Goal: Information Seeking & Learning: Learn about a topic

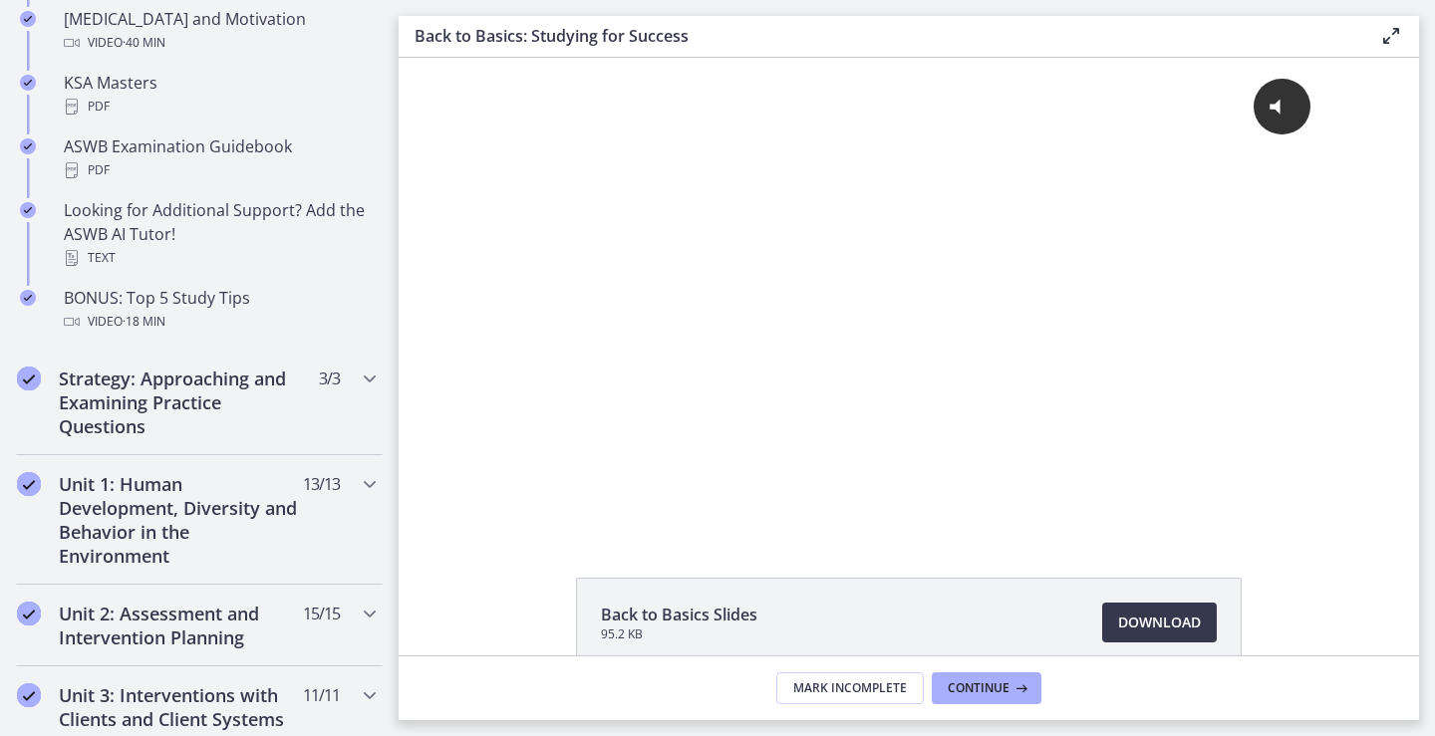
scroll to position [996, 0]
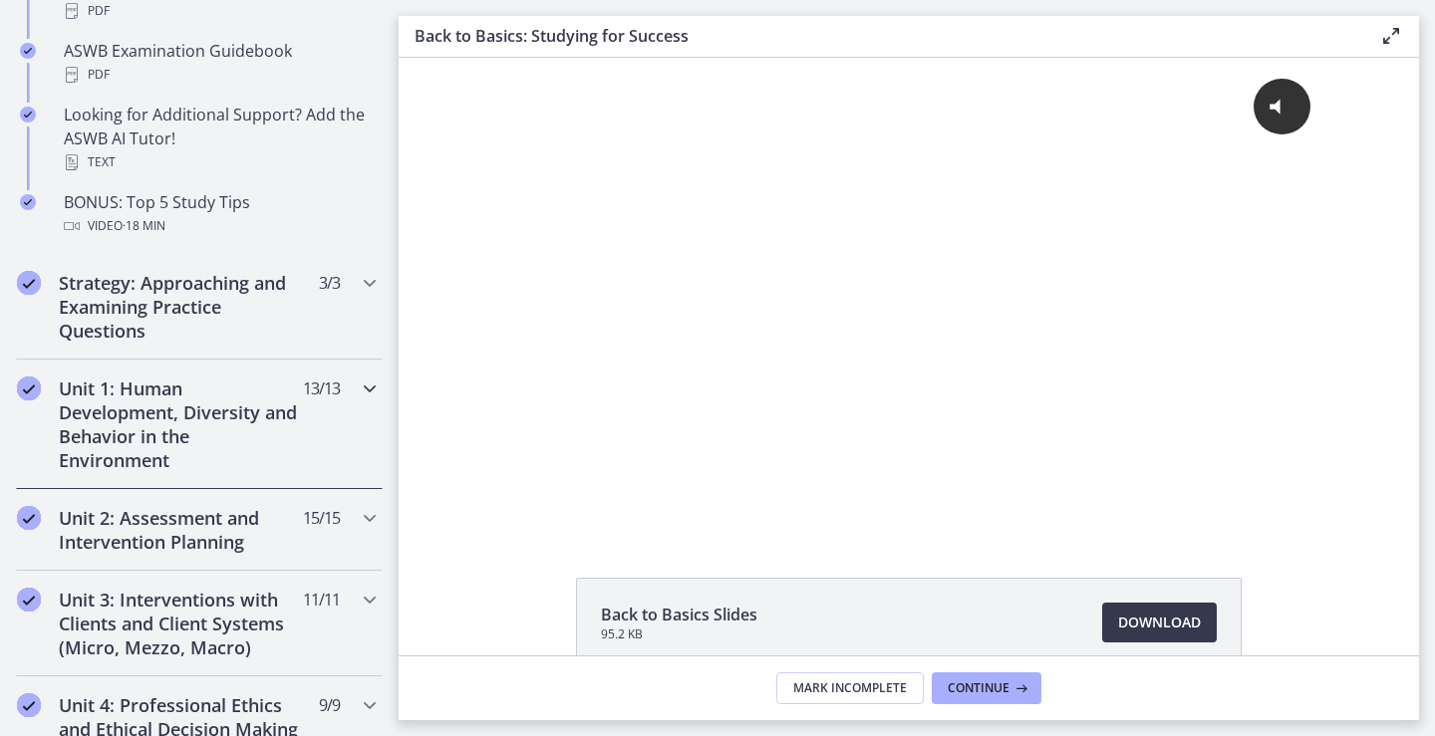
click at [171, 411] on h2 "Unit 1: Human Development, Diversity and Behavior in the Environment" at bounding box center [180, 425] width 243 height 96
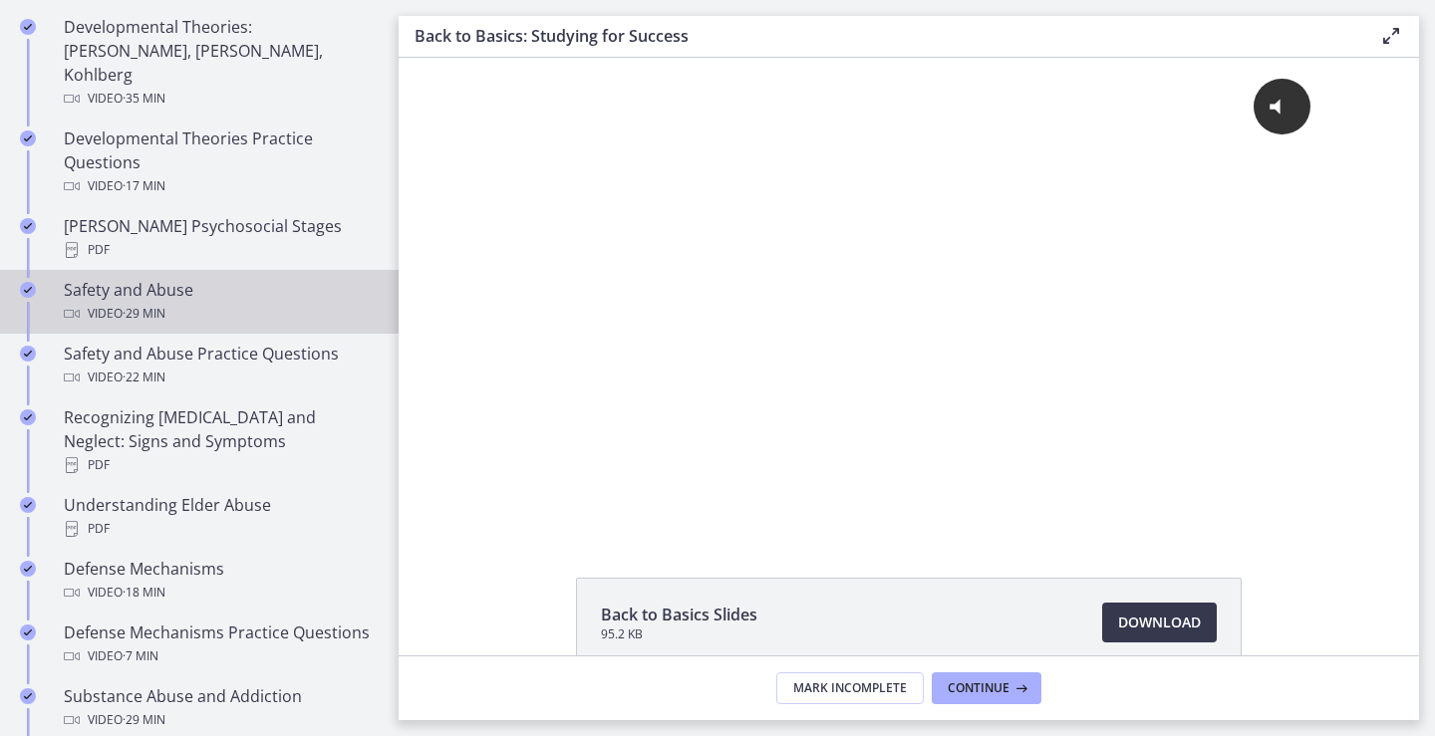
scroll to position [398, 0]
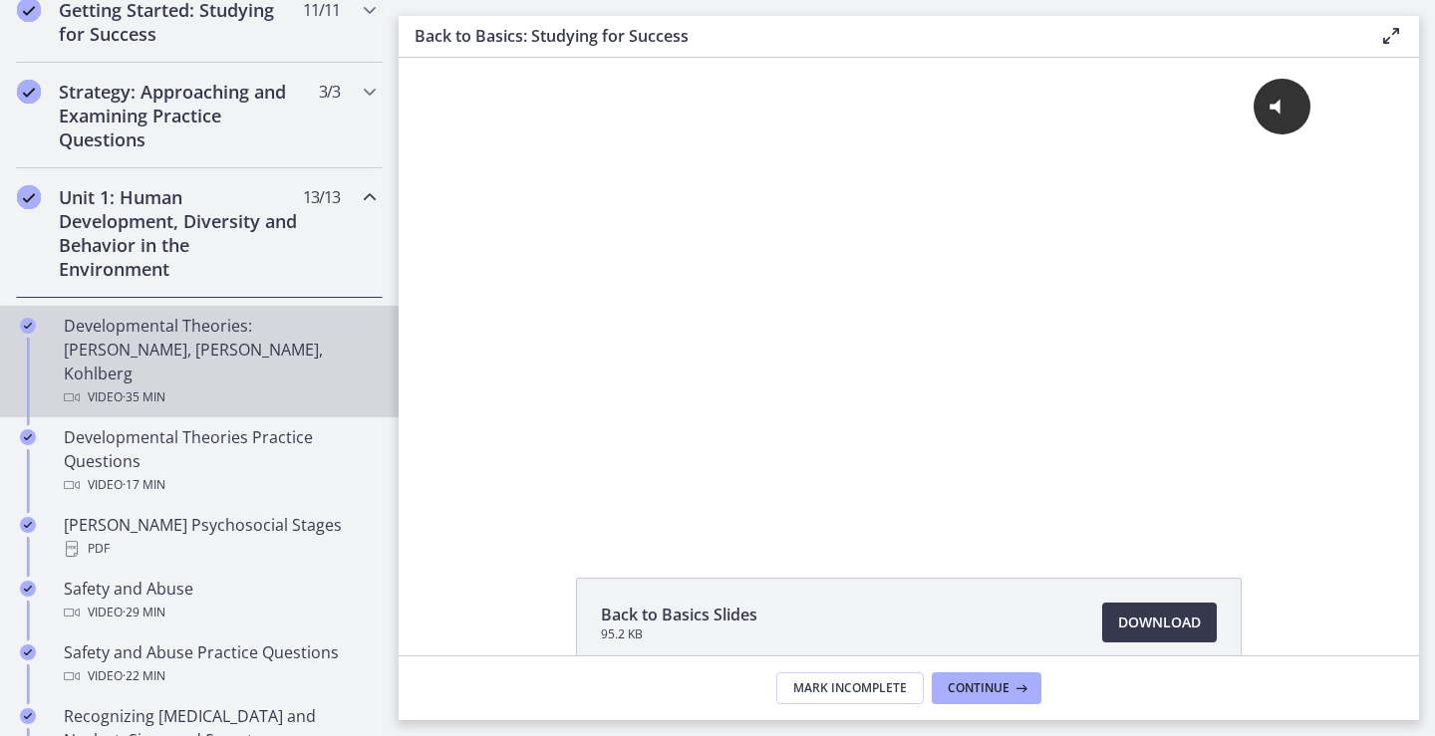
click at [171, 346] on div "Developmental Theories: [PERSON_NAME], [PERSON_NAME], Kohlberg Video · 35 min" at bounding box center [219, 362] width 311 height 96
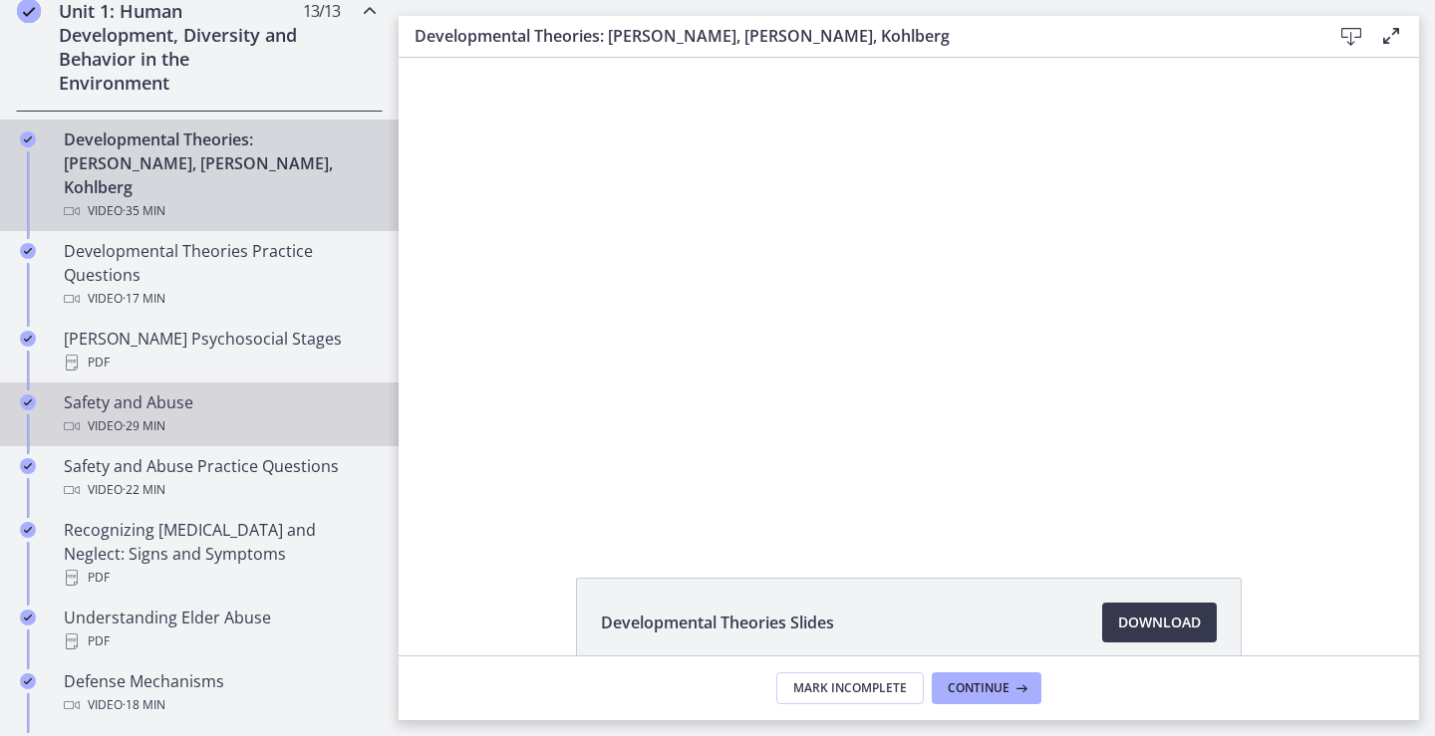
scroll to position [797, 0]
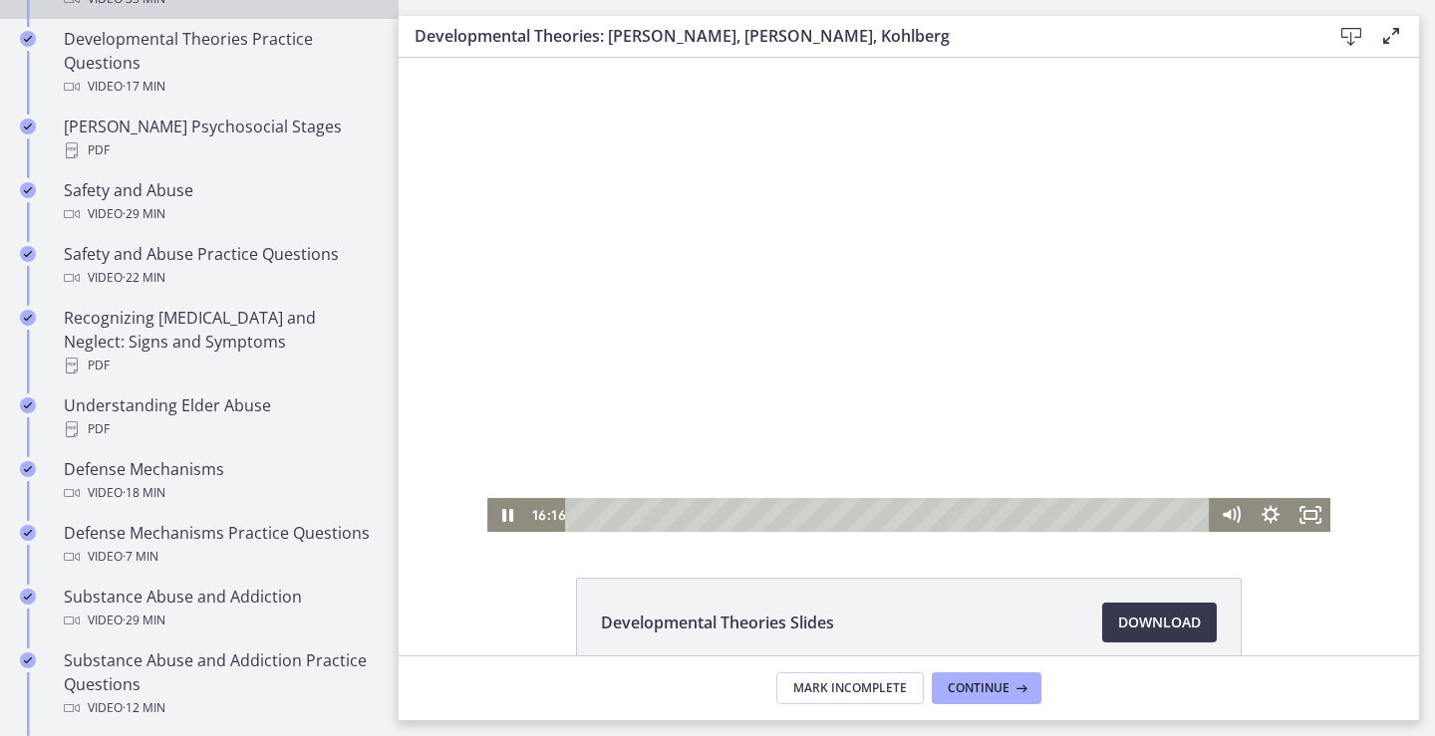
click at [714, 280] on div at bounding box center [908, 295] width 843 height 474
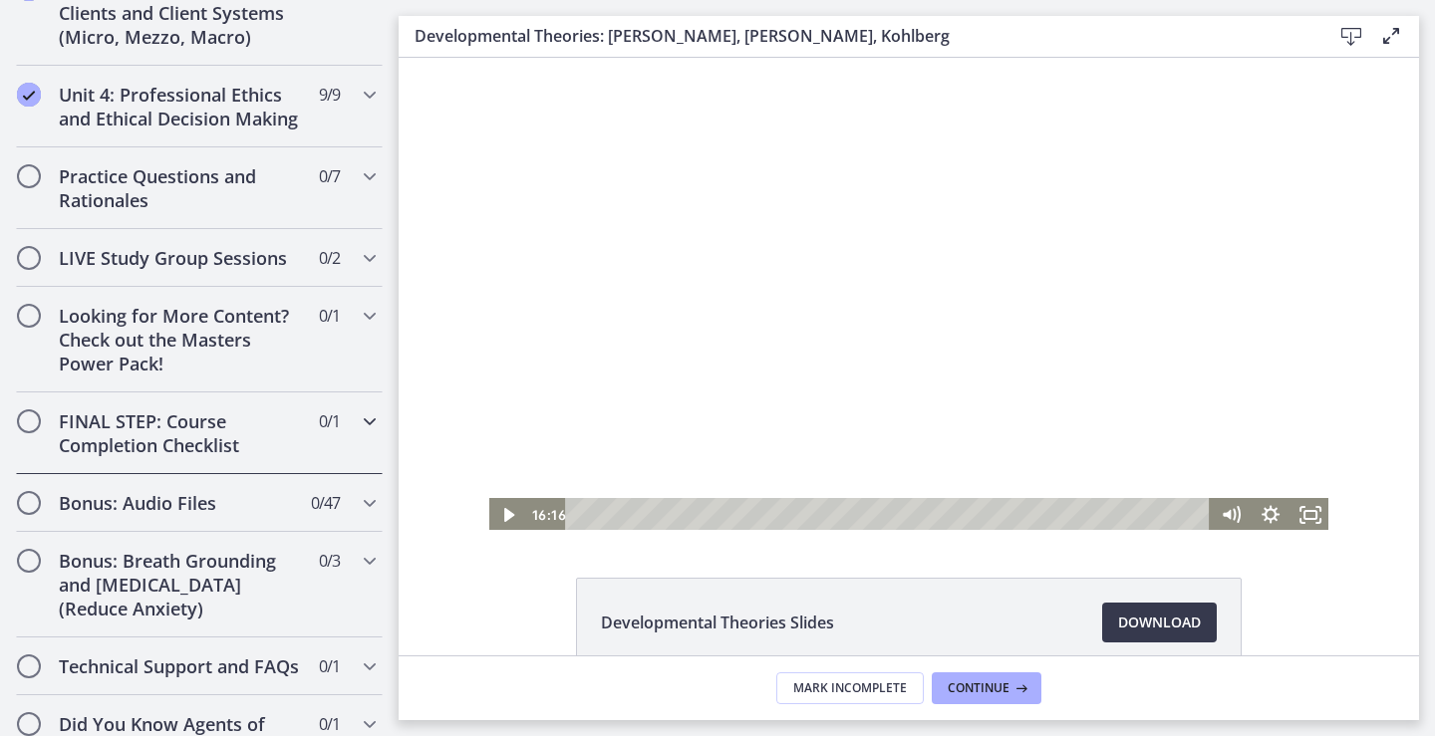
scroll to position [1795, 0]
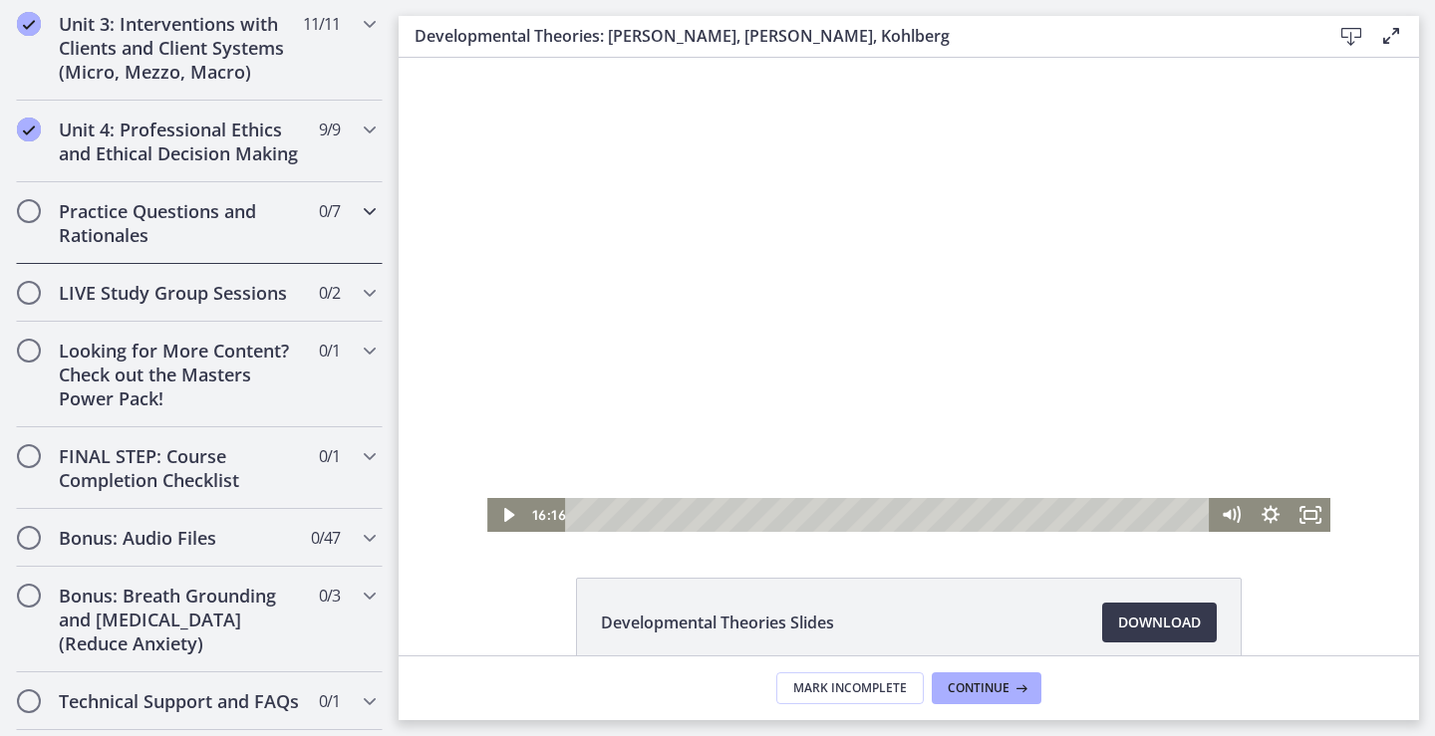
click at [172, 199] on h2 "Practice Questions and Rationales" at bounding box center [180, 223] width 243 height 48
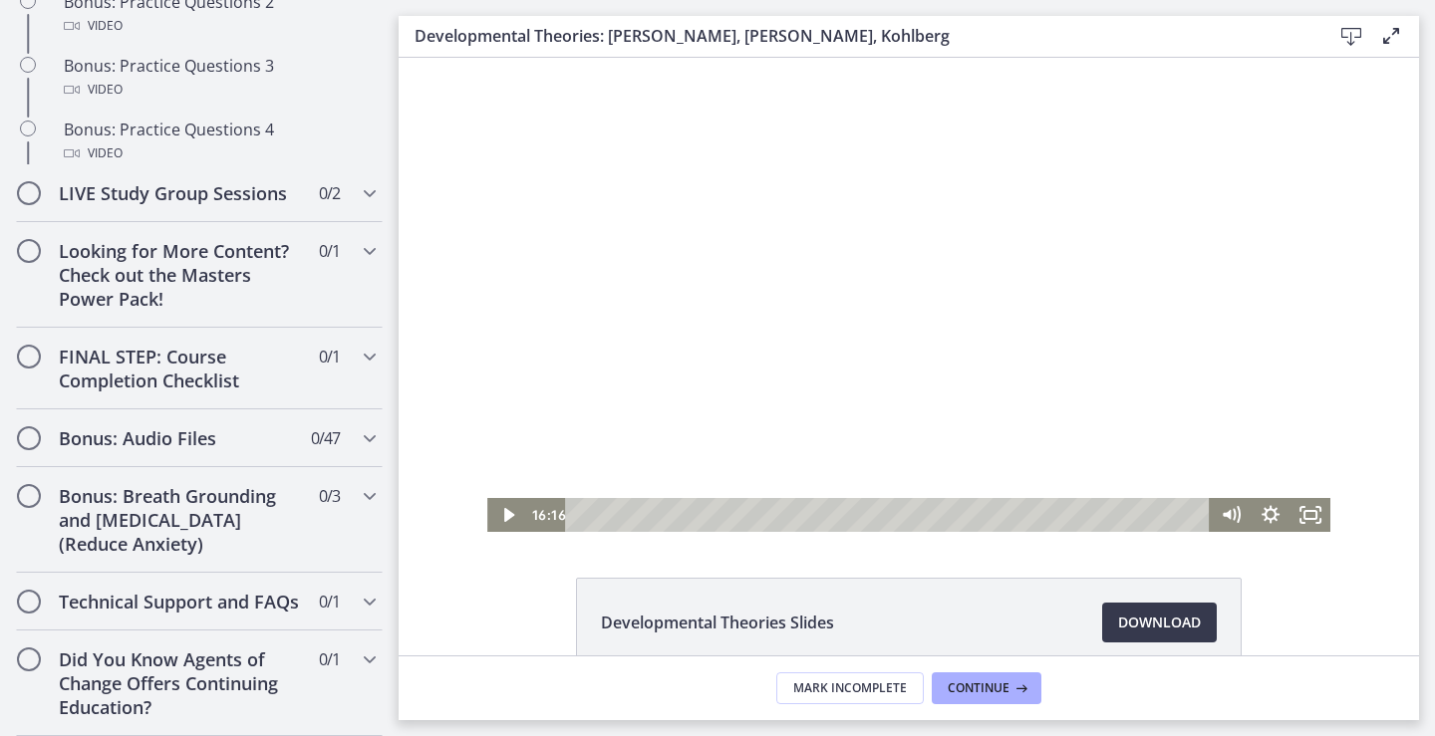
scroll to position [831, 0]
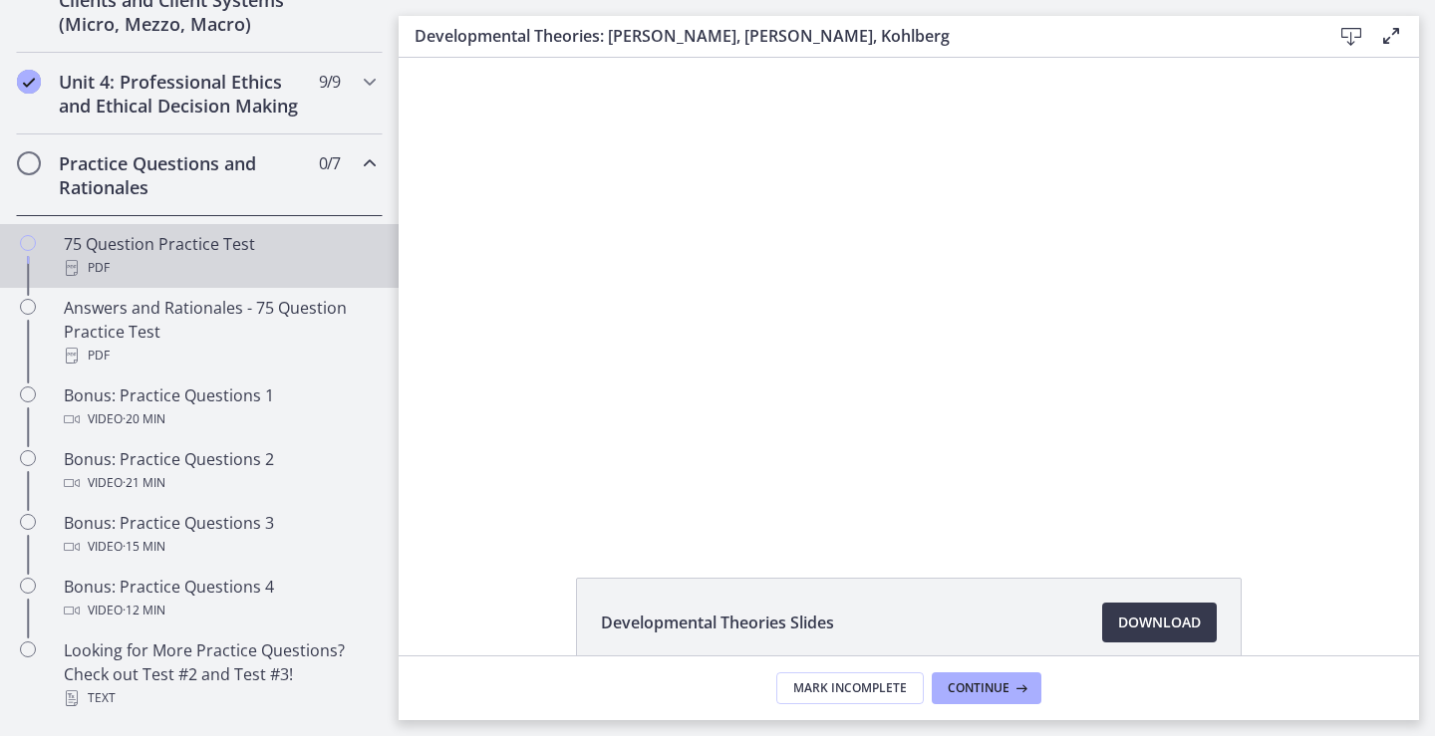
click at [200, 264] on div "75 Question Practice Test PDF" at bounding box center [219, 256] width 311 height 48
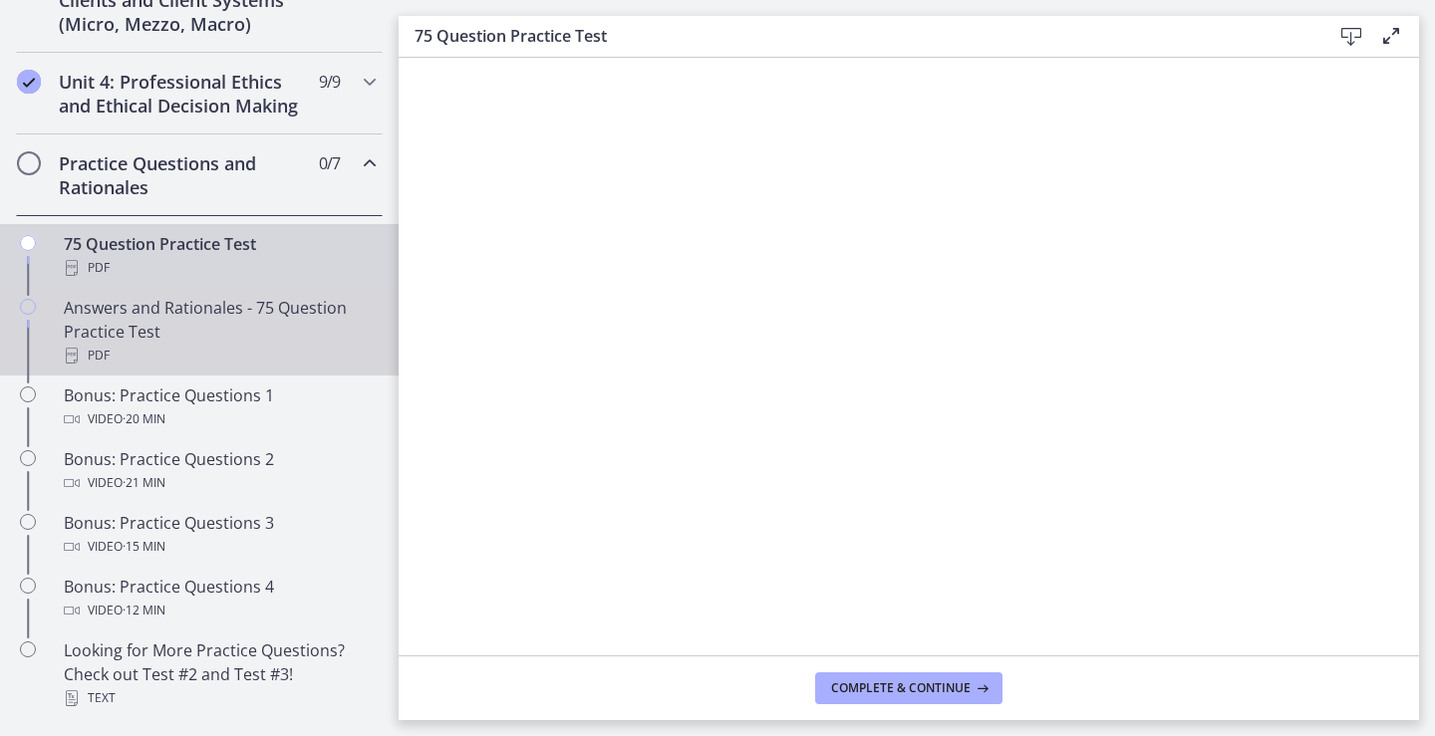
click at [172, 346] on div "Answers and Rationales - 75 Question Practice Test PDF" at bounding box center [219, 332] width 311 height 72
click at [247, 262] on div "75 Question Practice Test PDF" at bounding box center [219, 256] width 311 height 48
click at [133, 353] on div "Answers and Rationales - 75 Question Practice Test PDF" at bounding box center [219, 332] width 311 height 72
click at [139, 262] on div "75 Question Practice Test PDF" at bounding box center [219, 256] width 311 height 48
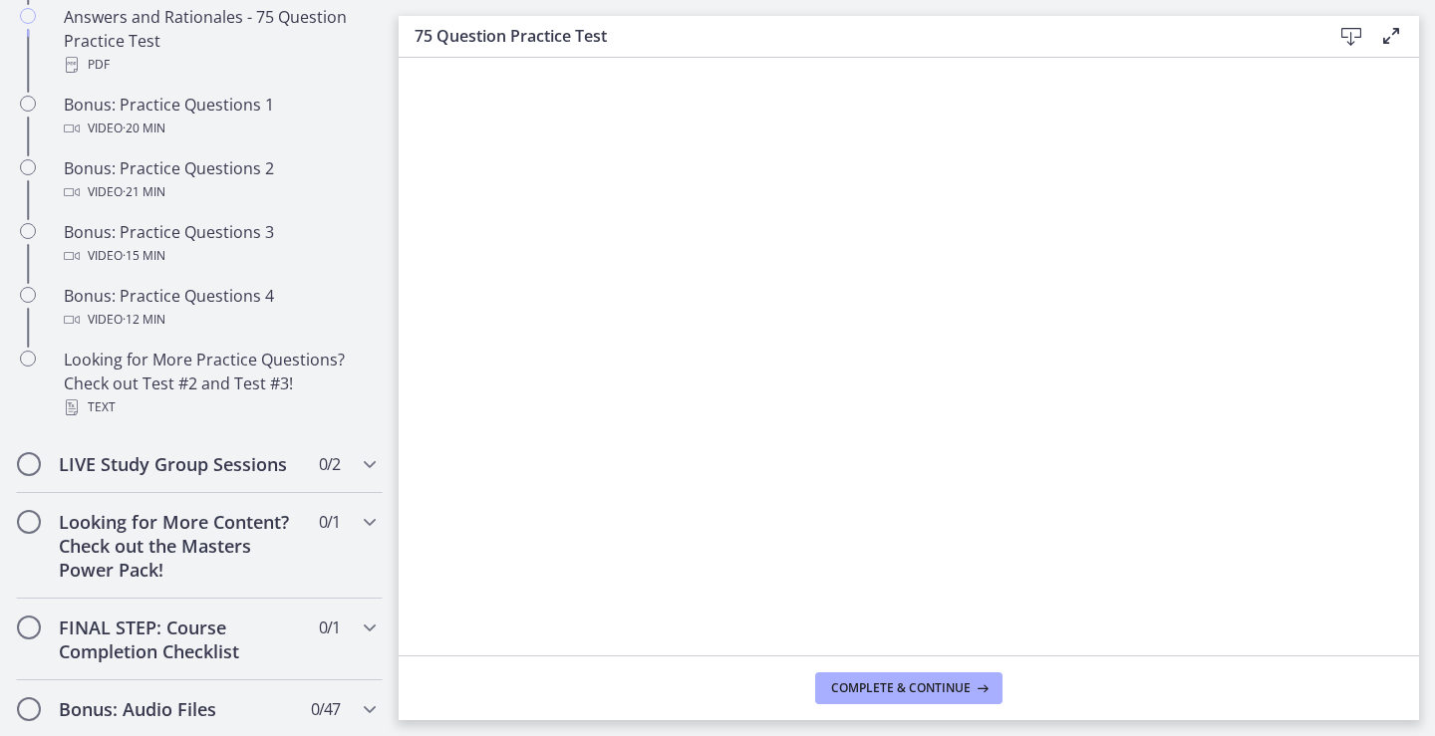
scroll to position [1130, 0]
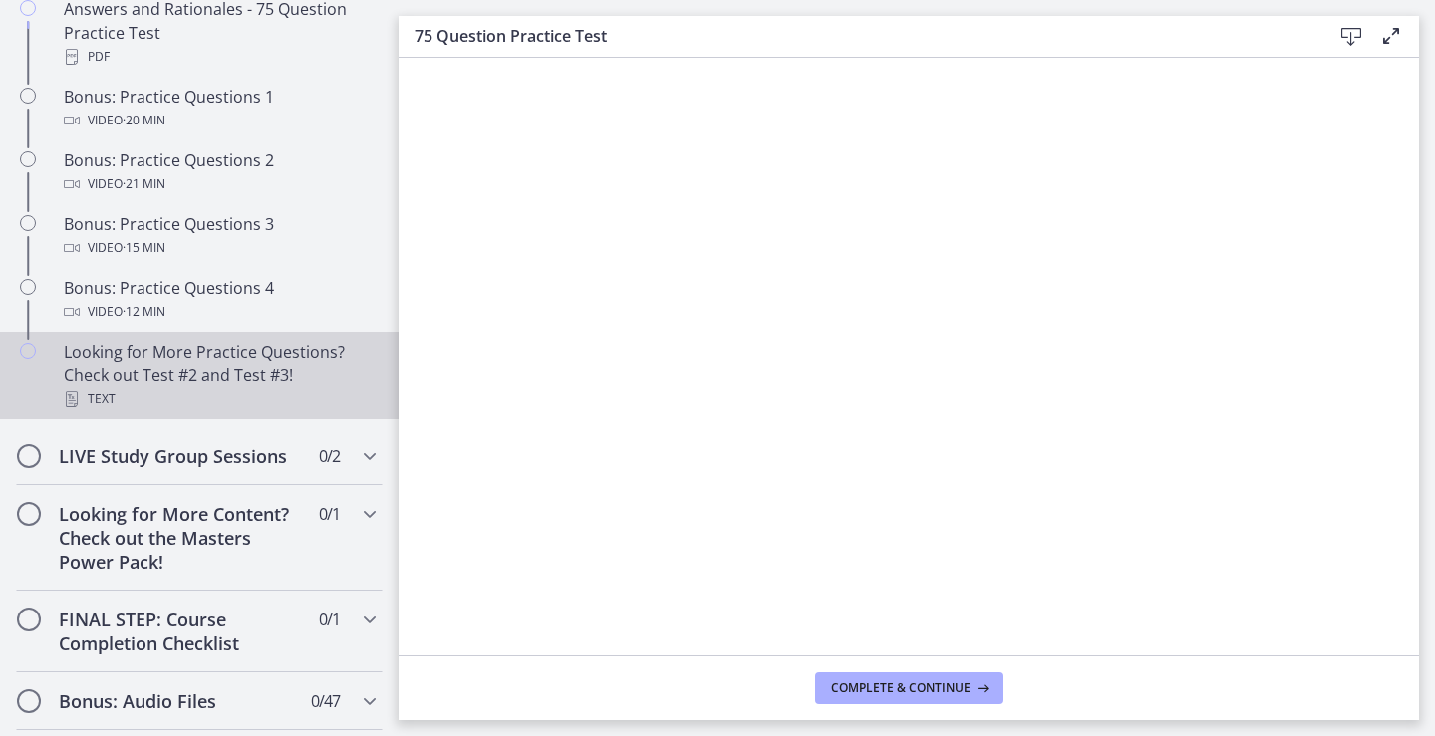
click at [232, 393] on div "Looking for More Practice Questions? Check out Test #2 and Test #3! Text" at bounding box center [219, 376] width 311 height 72
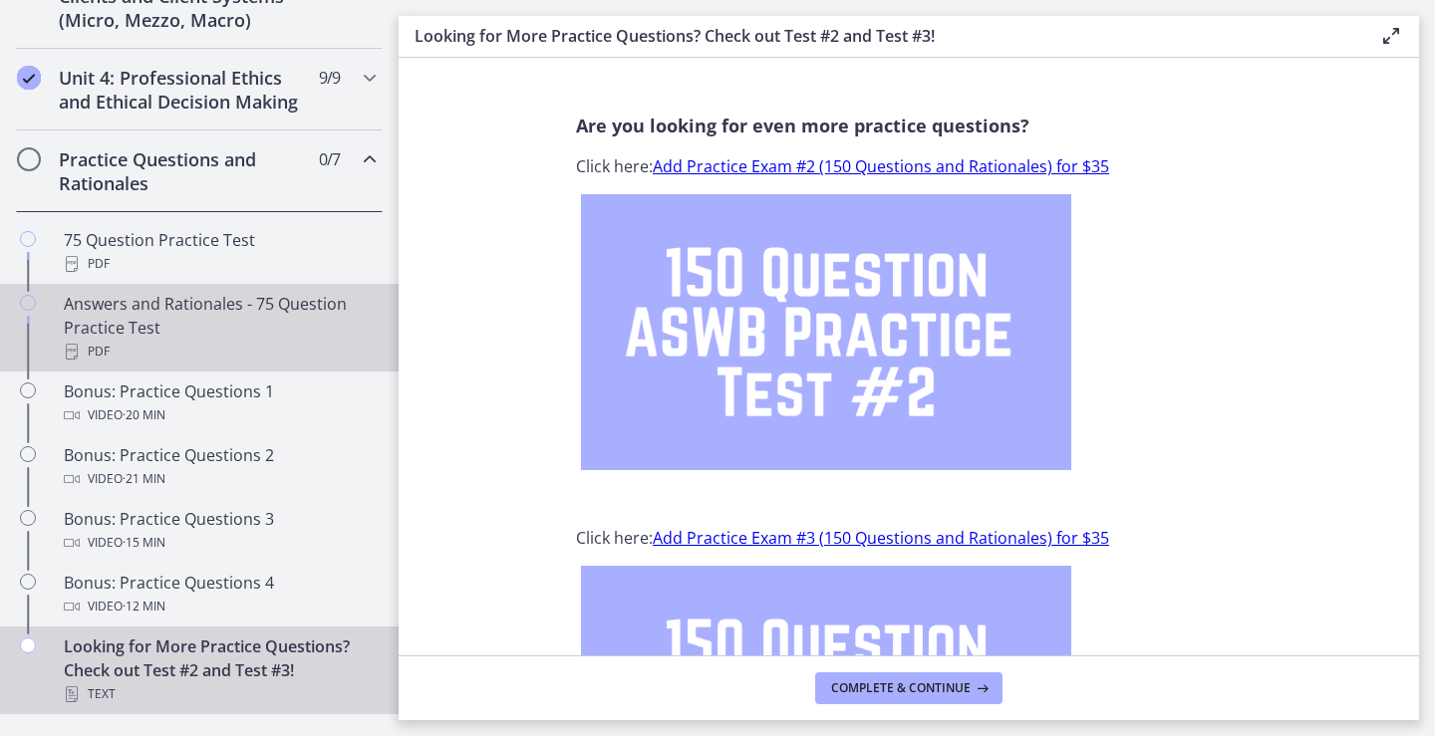
scroll to position [831, 0]
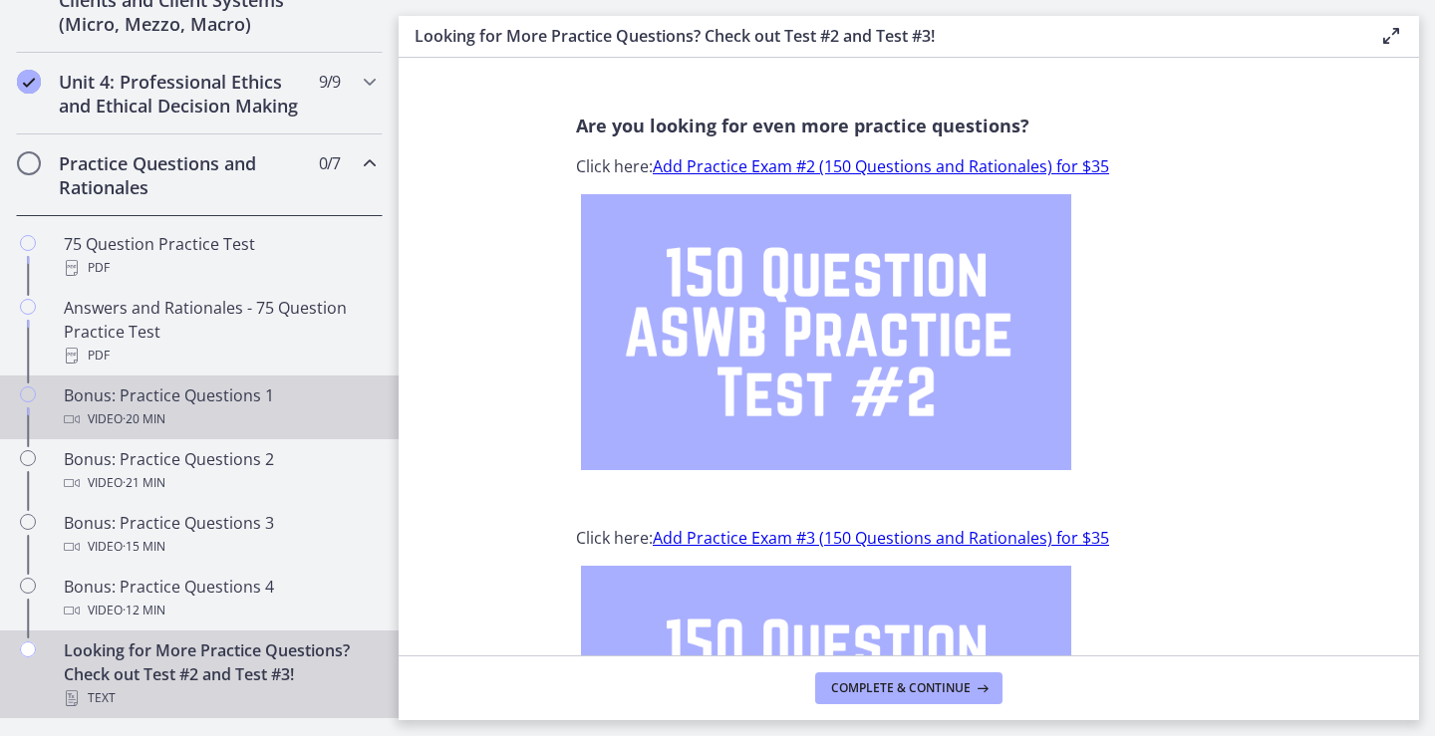
click at [204, 431] on div "Video · 20 min" at bounding box center [219, 419] width 311 height 24
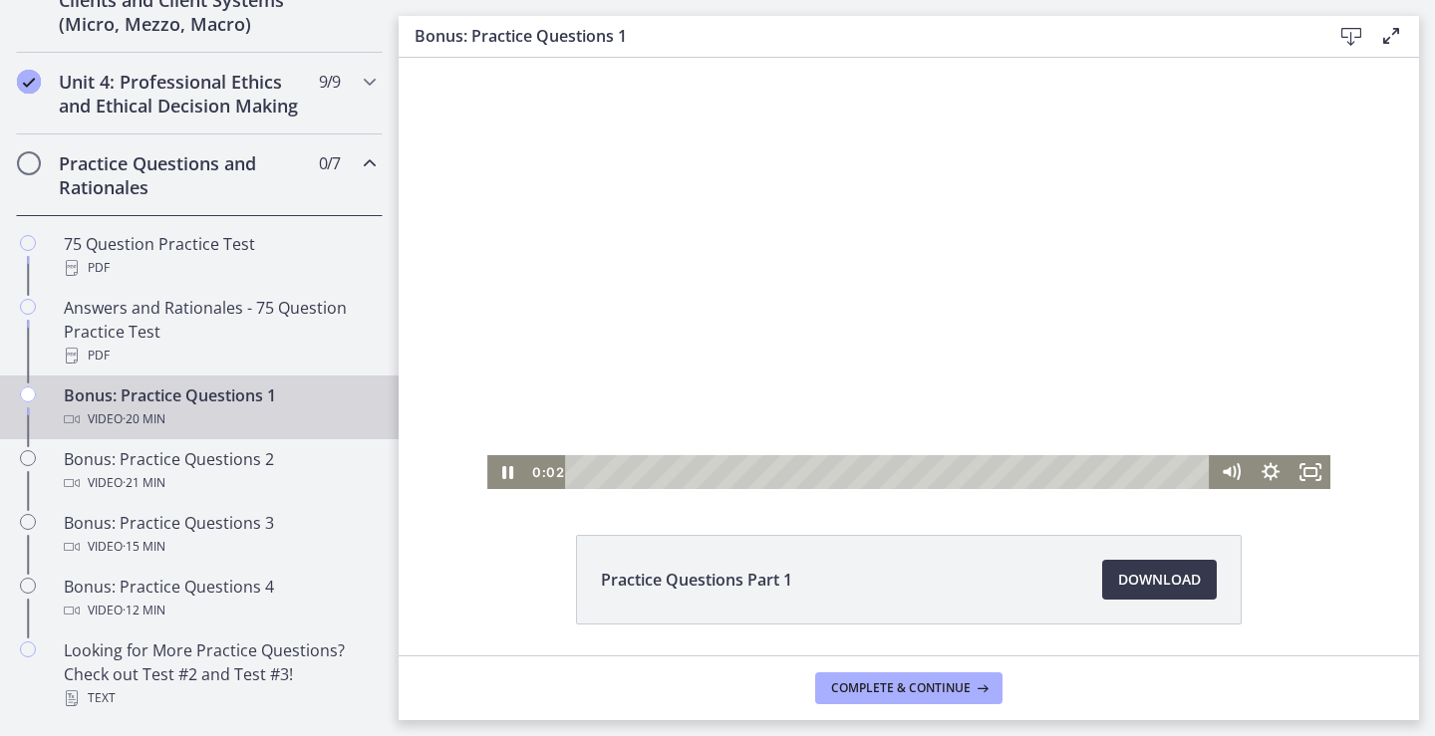
scroll to position [8, 0]
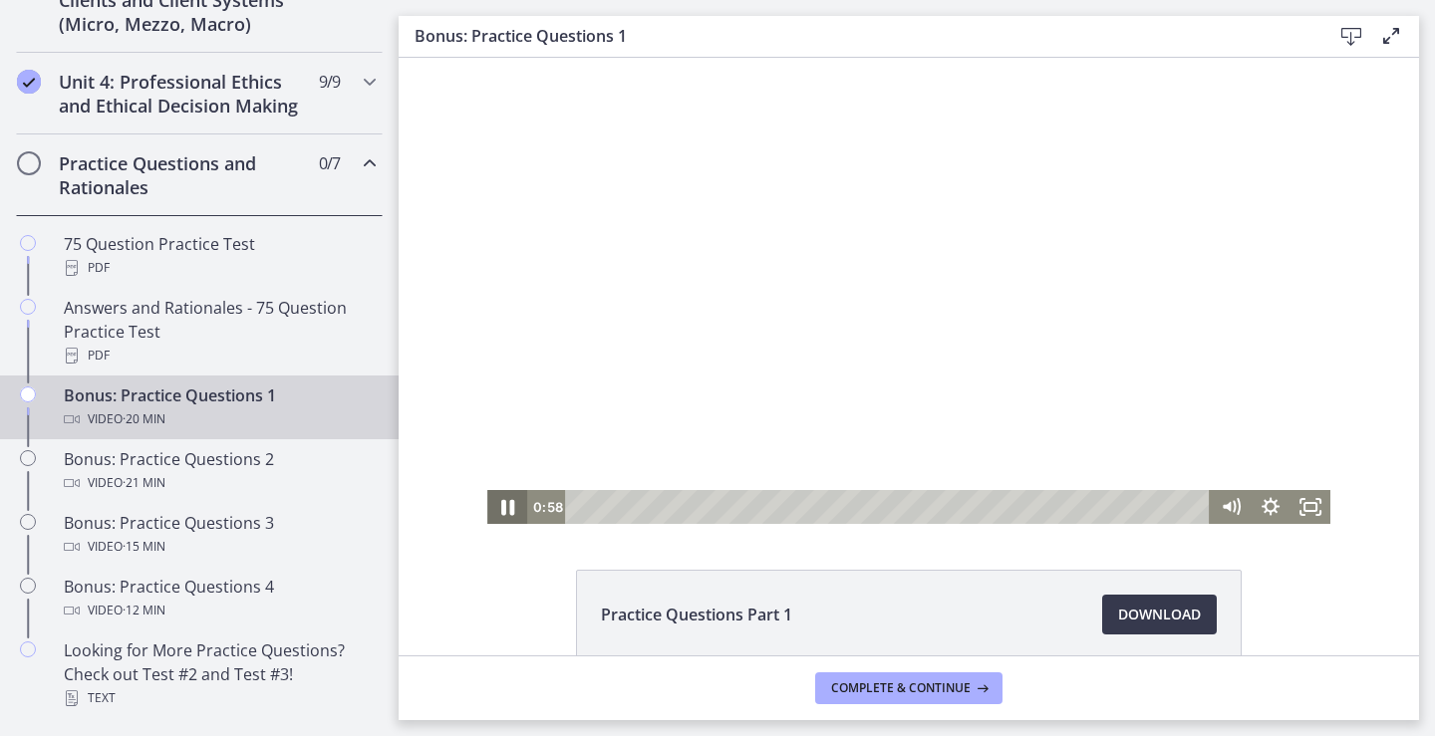
click at [489, 502] on icon "Pause" at bounding box center [507, 507] width 48 height 41
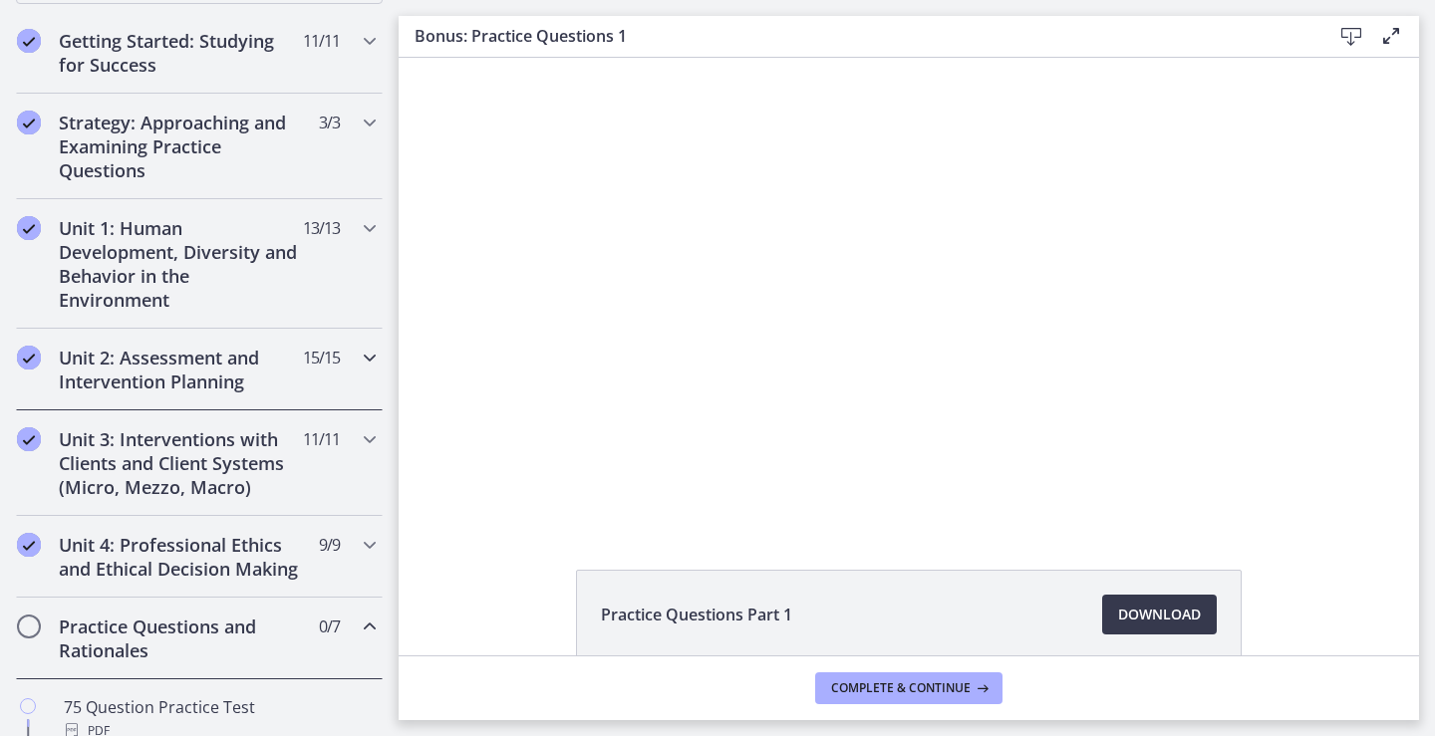
scroll to position [432, 0]
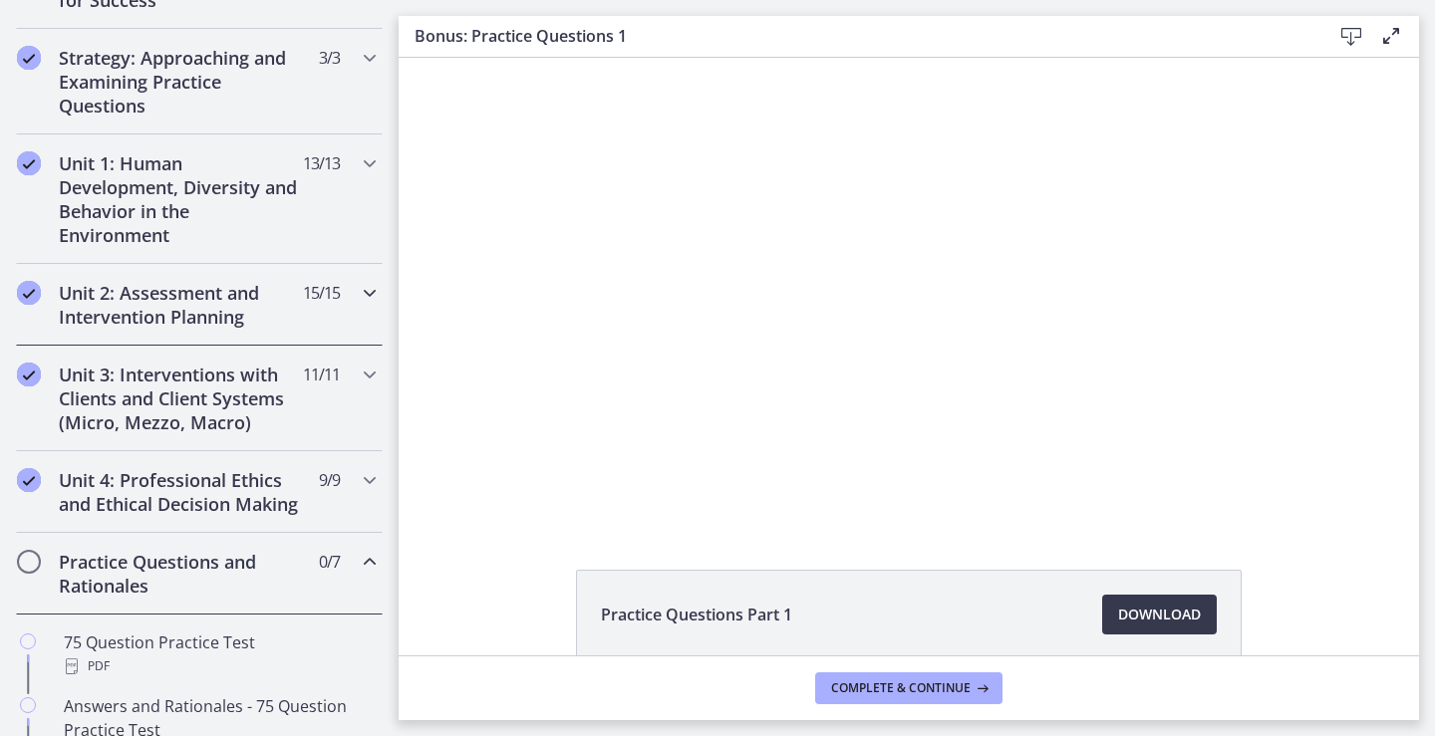
drag, startPoint x: 189, startPoint y: 313, endPoint x: 178, endPoint y: 320, distance: 13.0
click at [189, 313] on h2 "Unit 2: Assessment and Intervention Planning" at bounding box center [180, 305] width 243 height 48
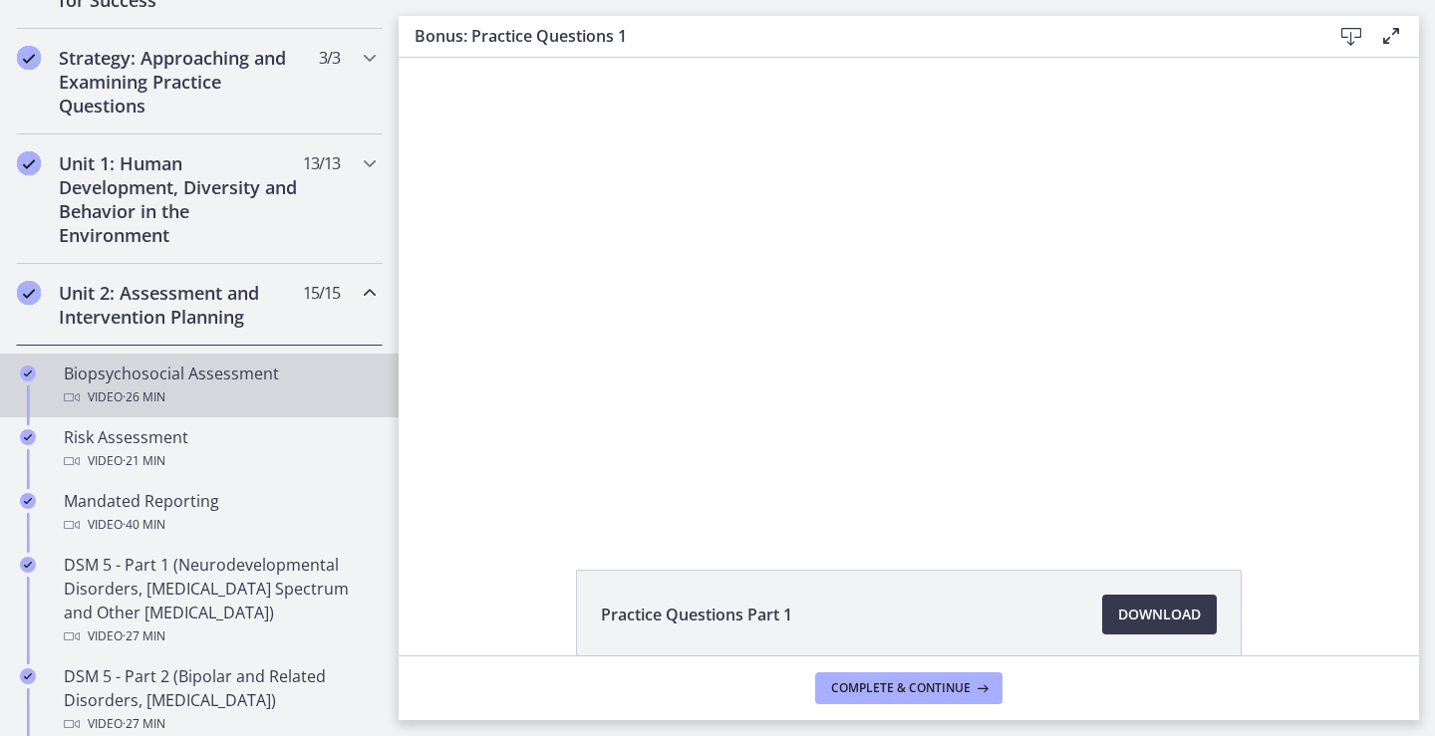
drag, startPoint x: 186, startPoint y: 376, endPoint x: 202, endPoint y: 376, distance: 15.9
click at [186, 375] on div "Biopsychosocial Assessment Video · 26 min" at bounding box center [219, 386] width 311 height 48
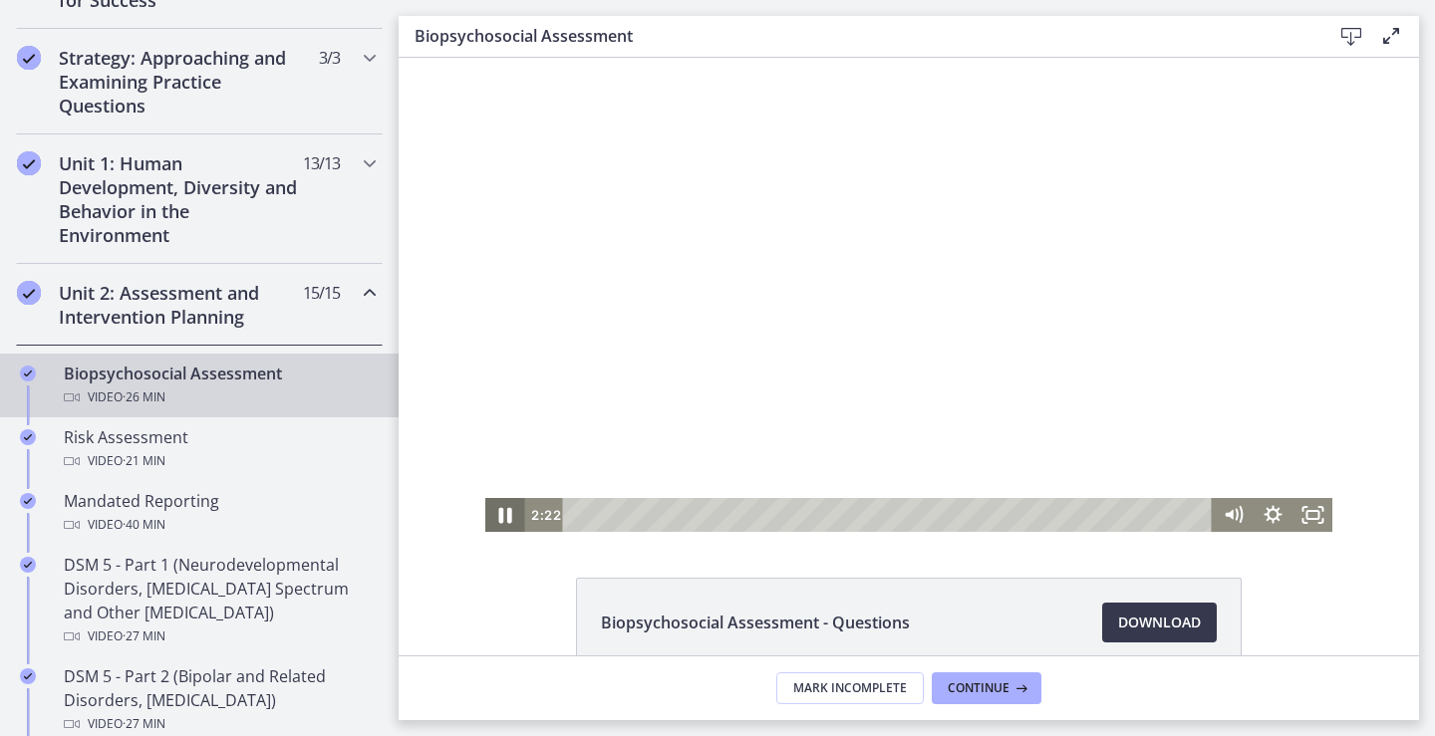
click at [492, 521] on icon "Pause" at bounding box center [505, 515] width 48 height 41
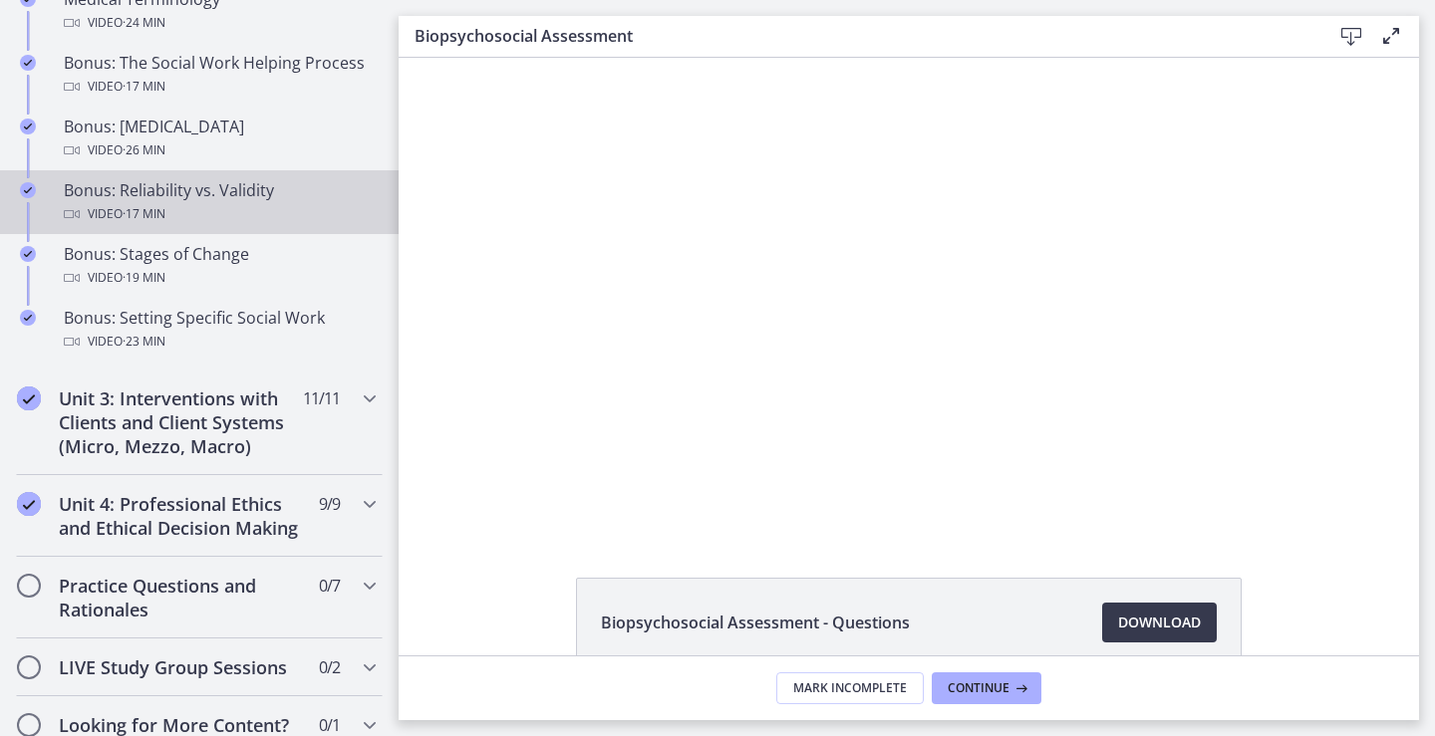
scroll to position [1628, 0]
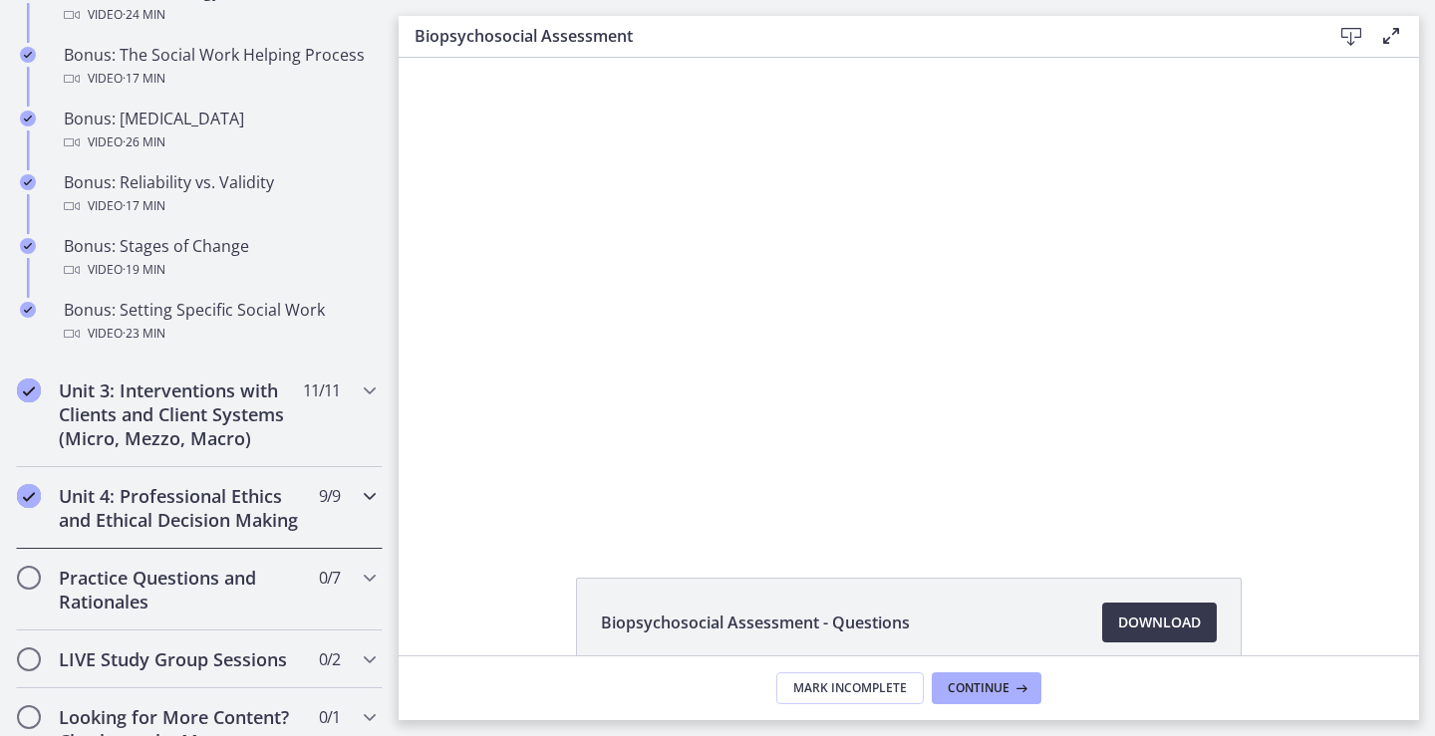
click at [177, 532] on h2 "Unit 4: Professional Ethics and Ethical Decision Making" at bounding box center [180, 508] width 243 height 48
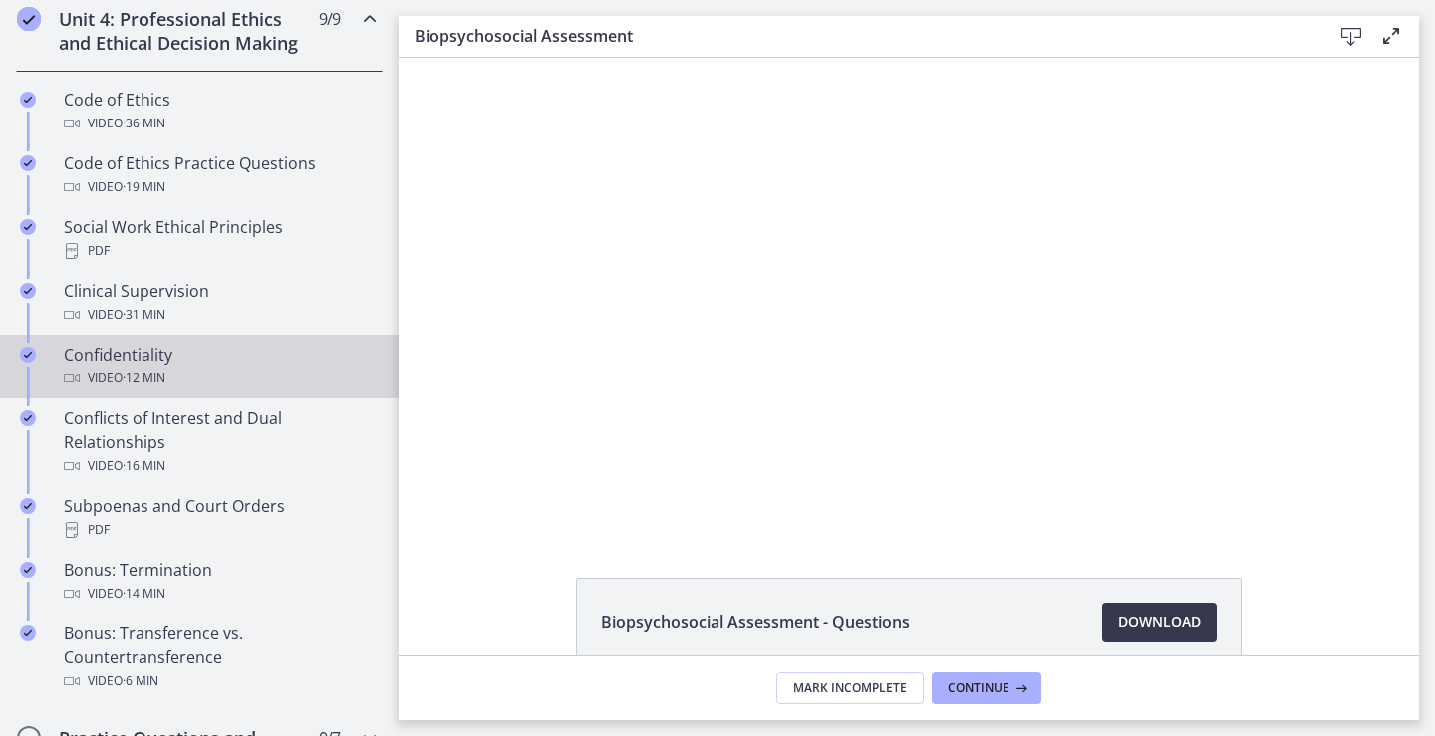
scroll to position [871, 0]
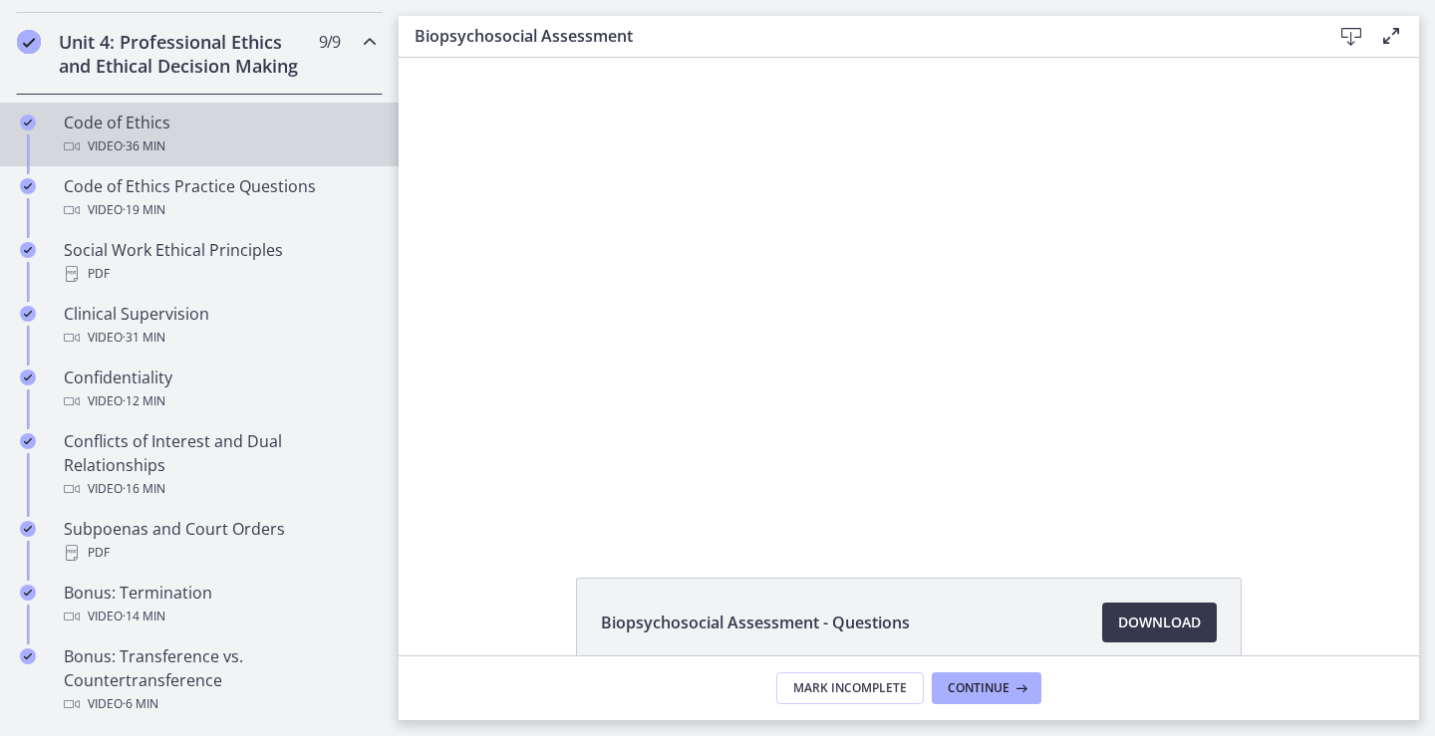
click at [155, 143] on div "Code of Ethics Video · 36 min" at bounding box center [219, 135] width 311 height 48
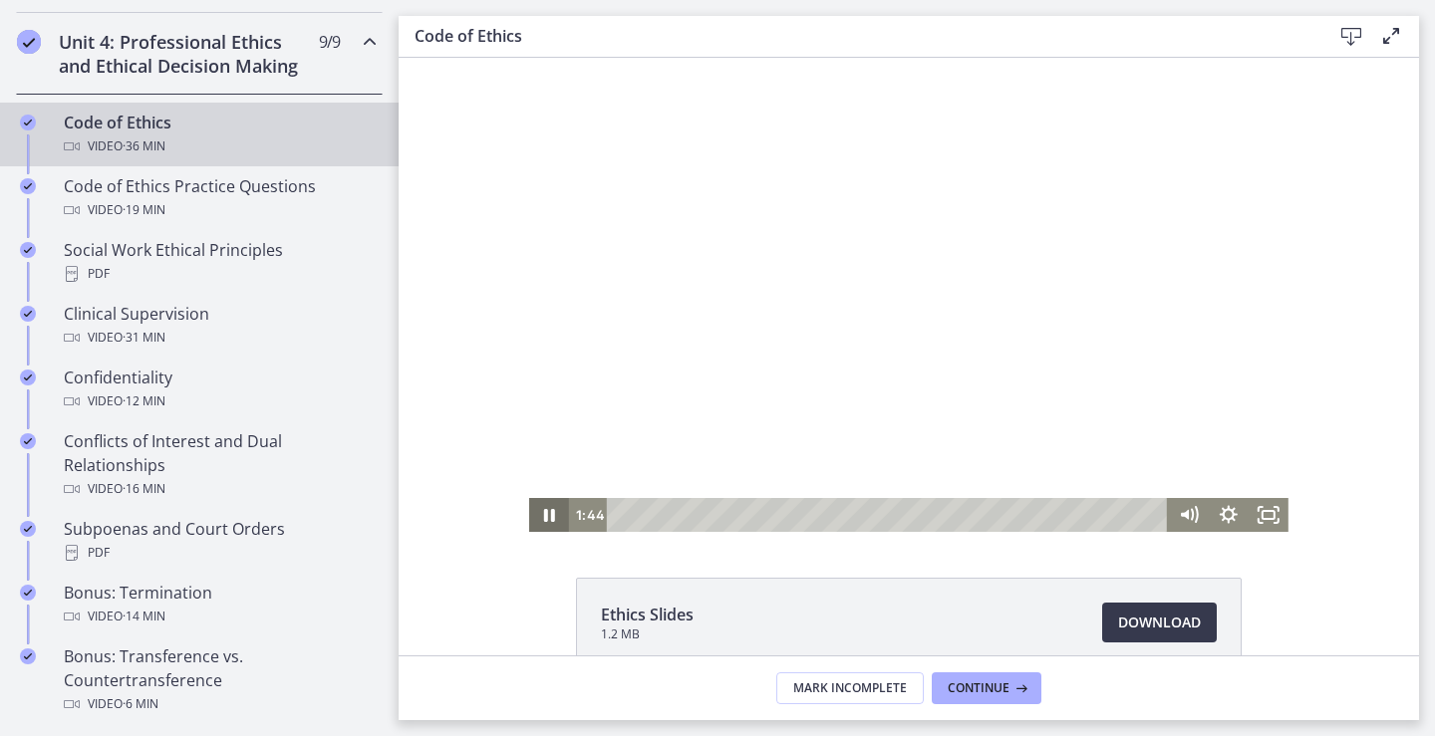
click at [544, 517] on icon "Pause" at bounding box center [549, 515] width 11 height 13
click at [546, 518] on icon "Play Video" at bounding box center [551, 515] width 10 height 14
click at [544, 520] on icon "Pause" at bounding box center [549, 515] width 40 height 34
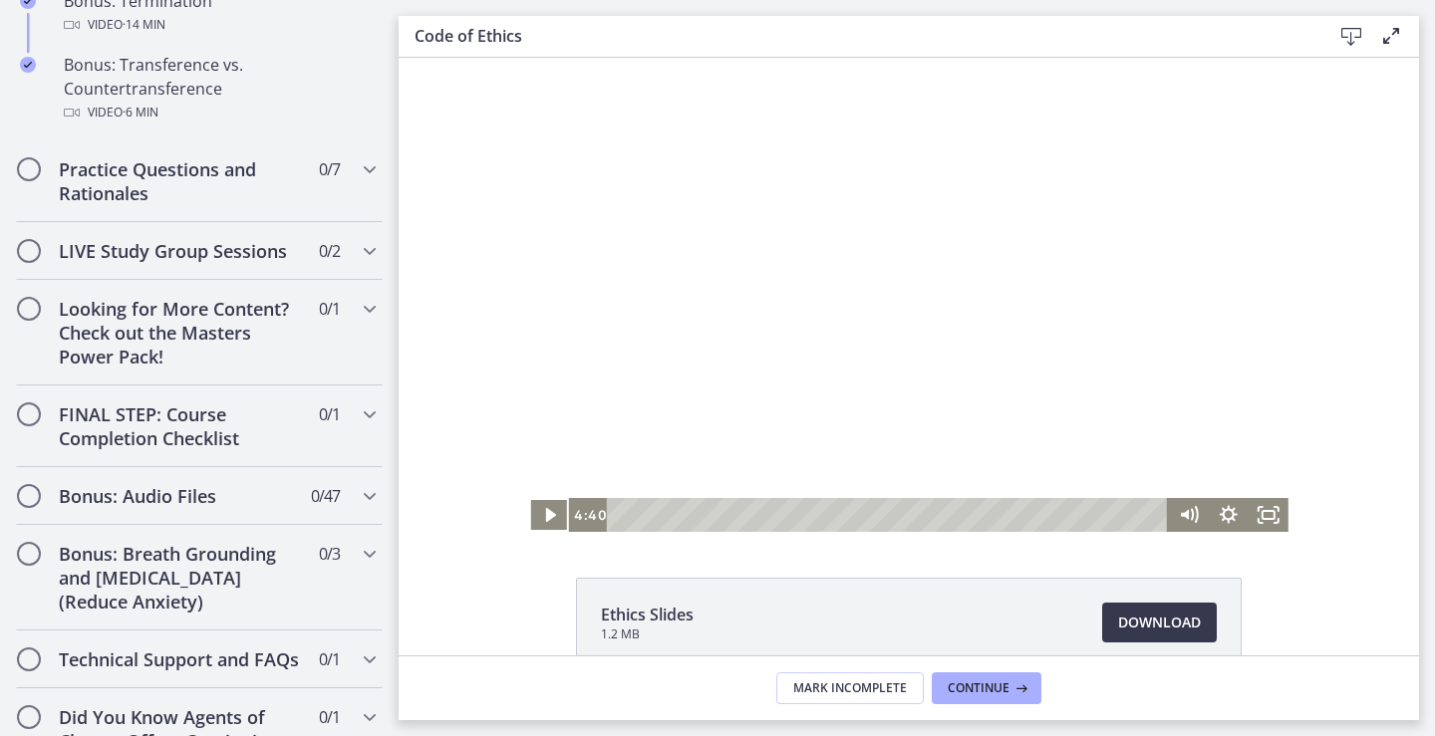
scroll to position [1468, 0]
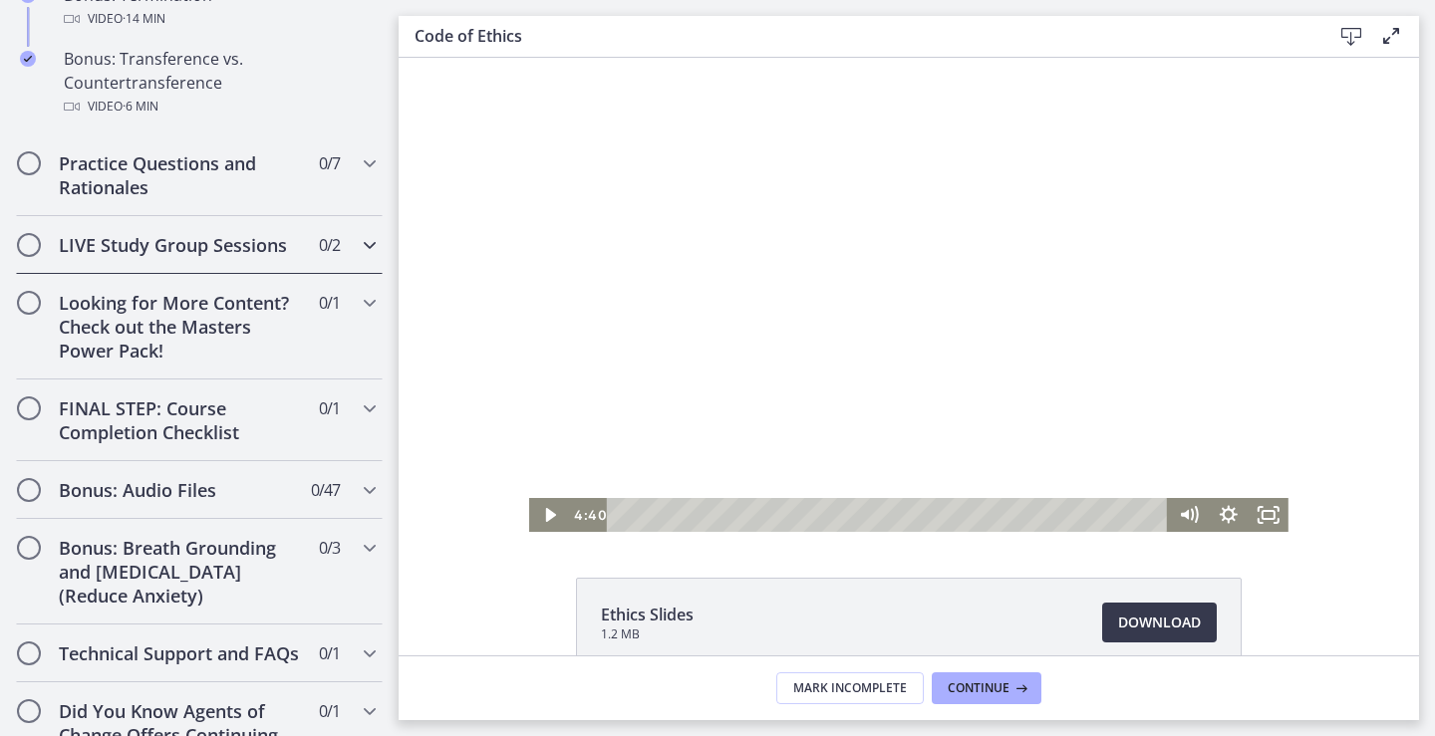
click at [188, 274] on div "LIVE Study Group Sessions 0 / 2 Completed" at bounding box center [199, 245] width 367 height 58
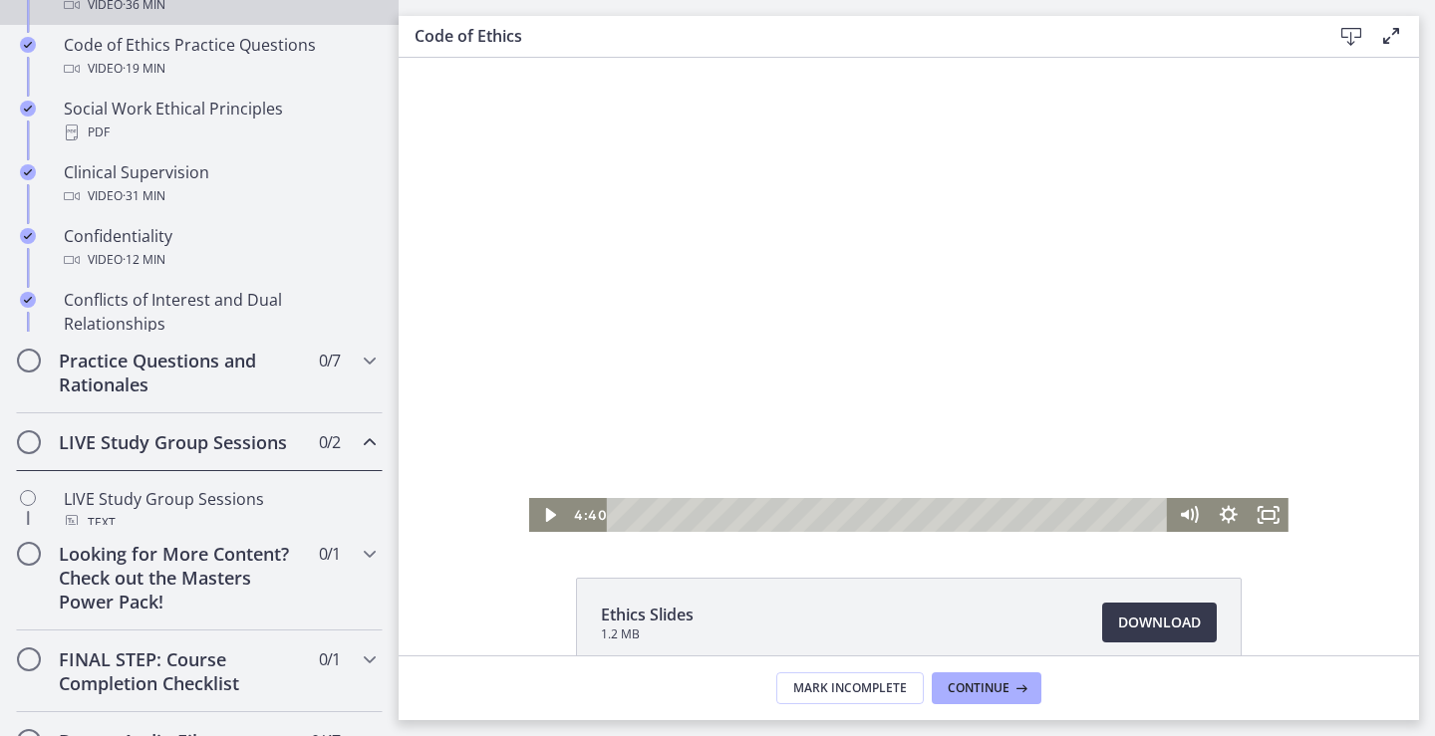
scroll to position [1006, 0]
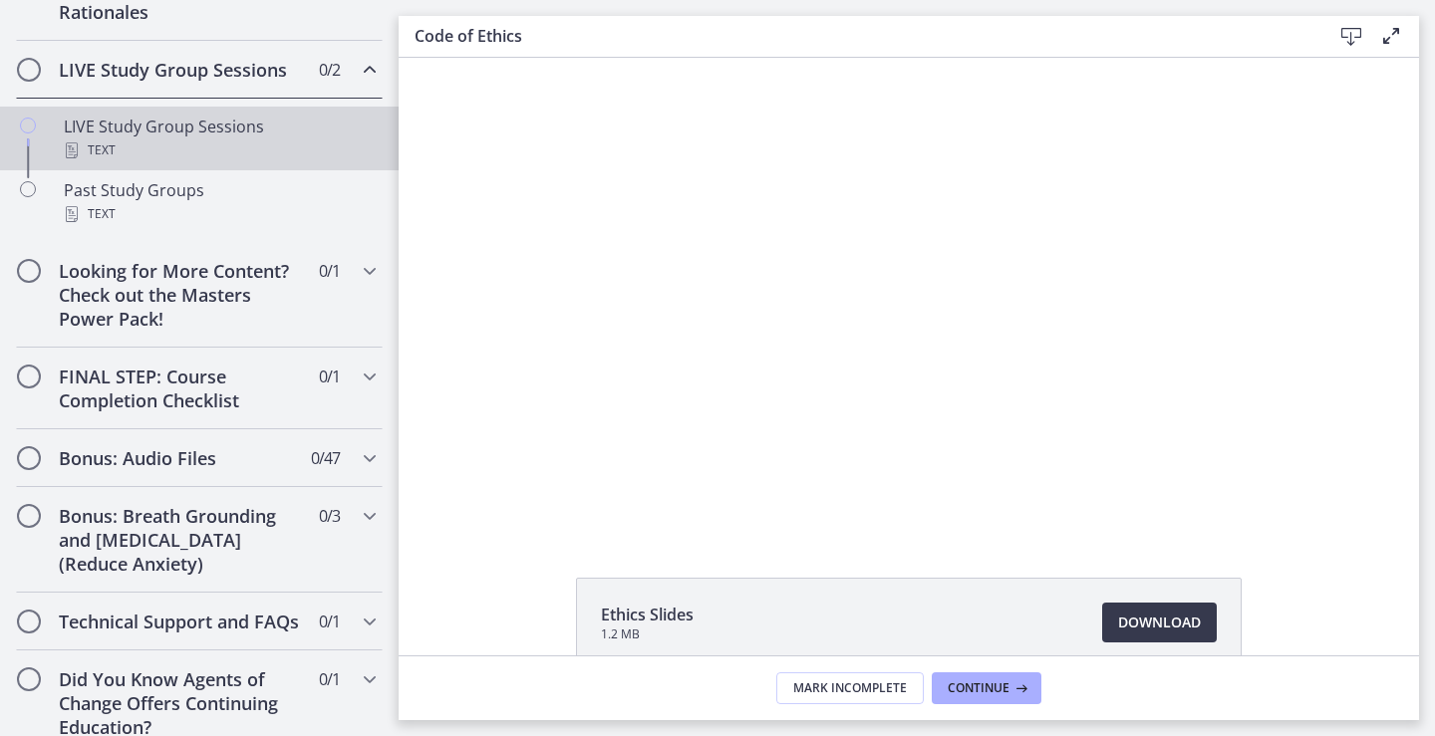
click at [192, 146] on div "LIVE Study Group Sessions Text" at bounding box center [219, 139] width 311 height 48
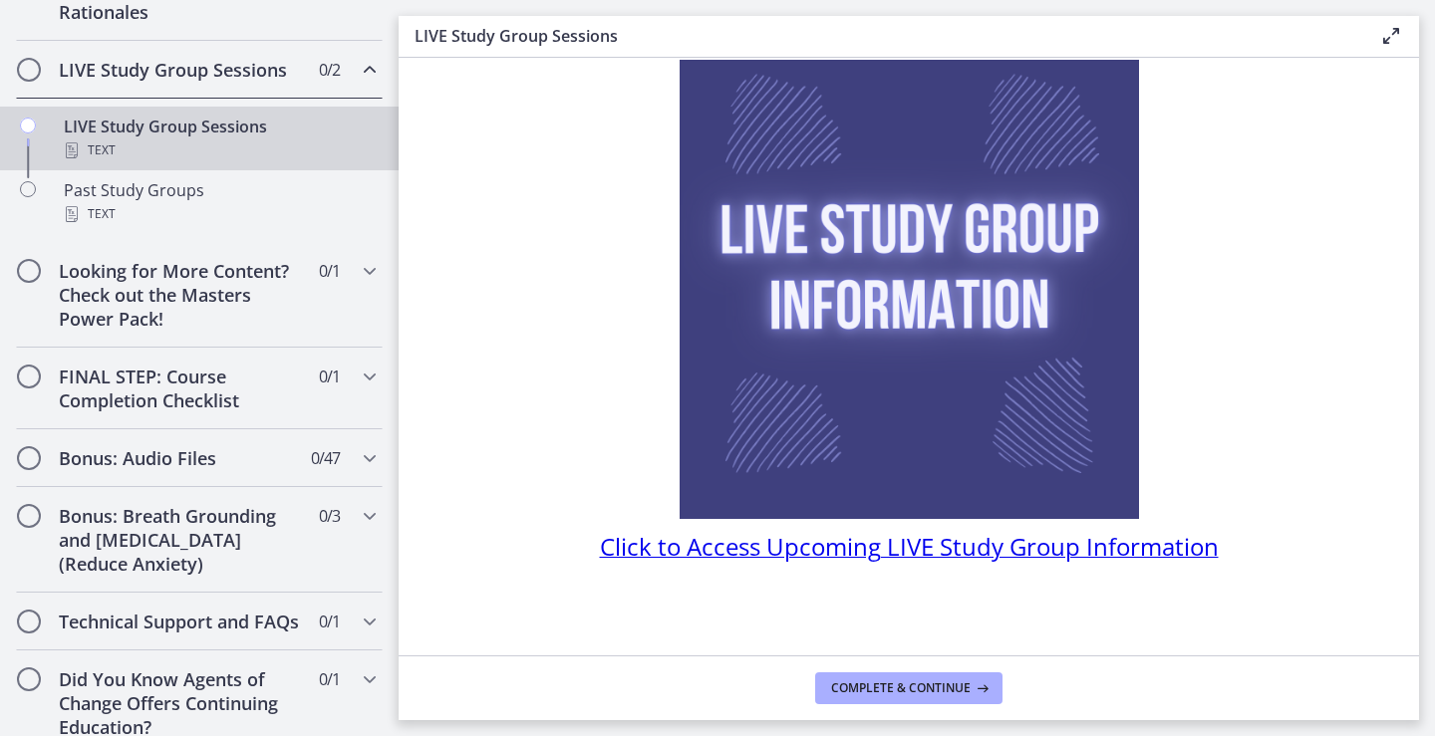
scroll to position [126, 0]
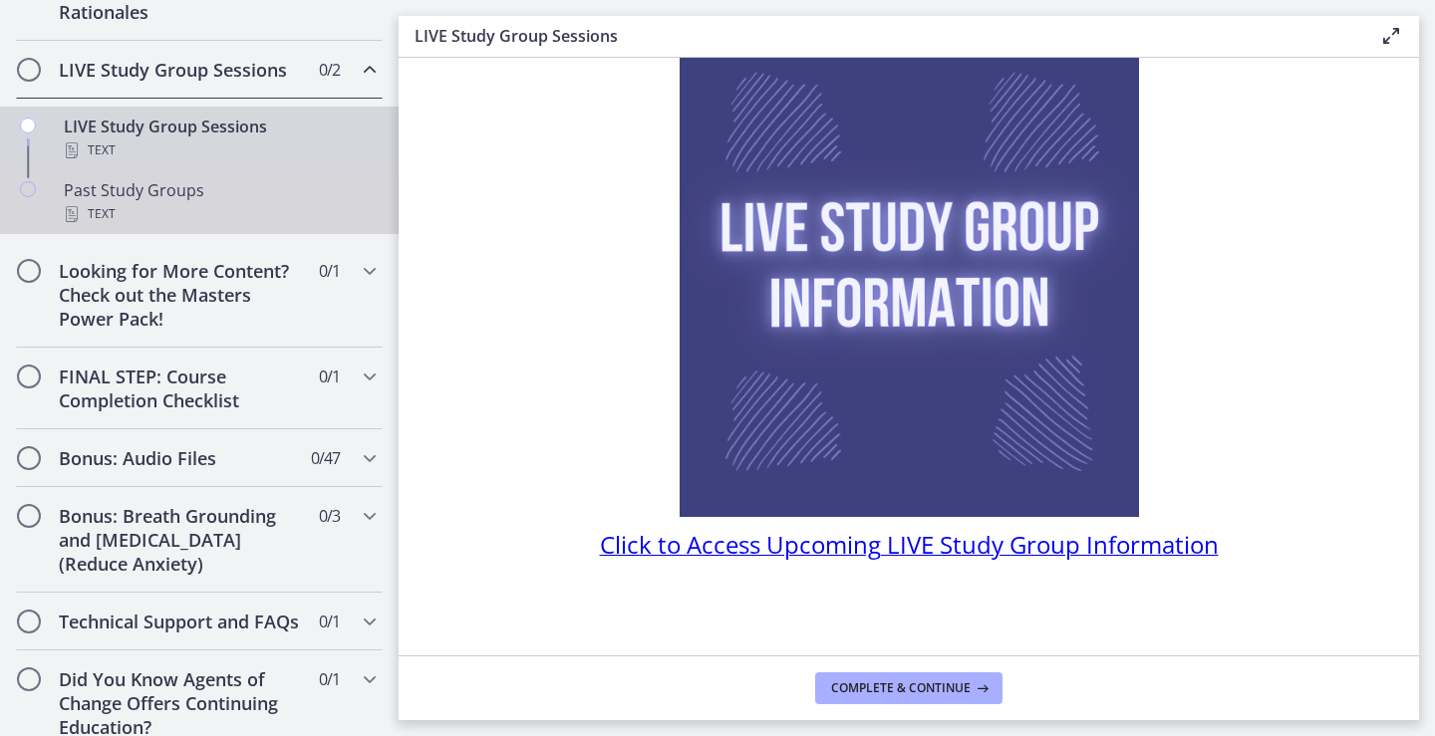
click at [177, 223] on div "Past Study Groups Text" at bounding box center [219, 202] width 311 height 48
